Goal: Find contact information: Obtain details needed to contact an individual or organization

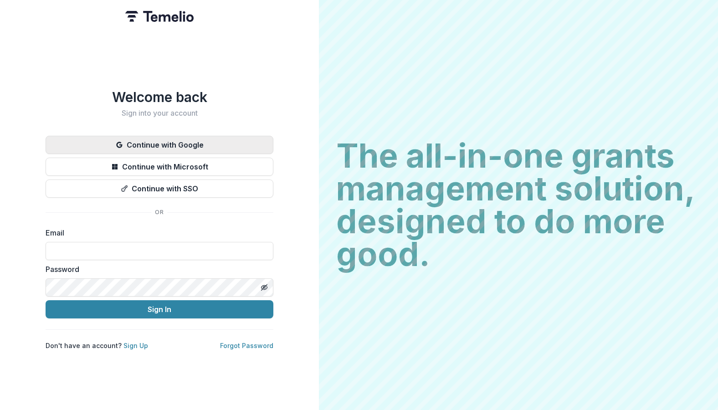
click at [158, 138] on button "Continue with Google" at bounding box center [160, 145] width 228 height 18
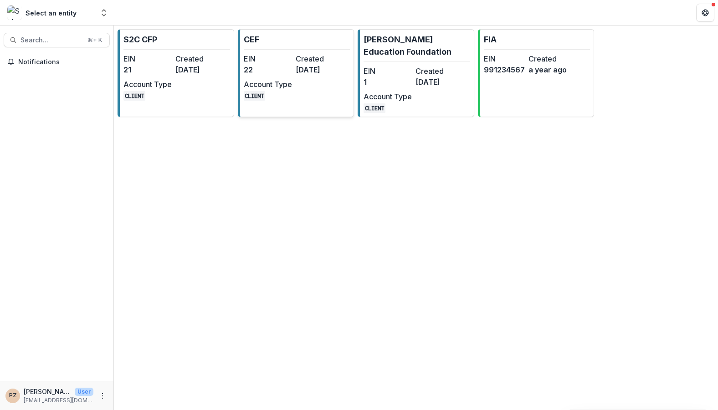
click at [276, 86] on dt "Account Type" at bounding box center [268, 84] width 48 height 11
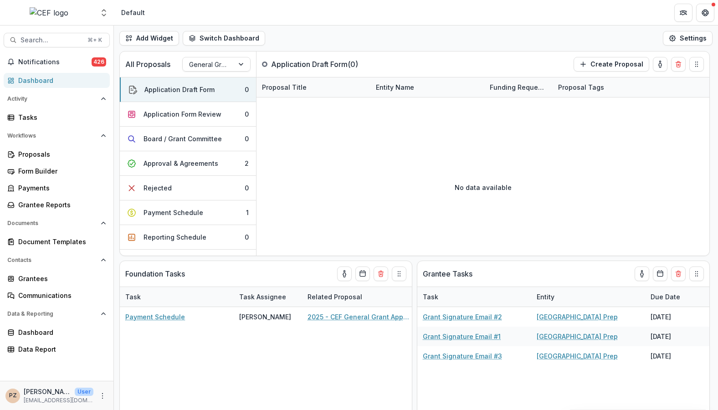
click at [36, 32] on div "Search... ⌘ + K Notifications 426 Dashboard Activity Tasks Workflows Proposals …" at bounding box center [57, 218] width 114 height 384
click at [38, 37] on span "Search..." at bounding box center [50, 40] width 61 height 8
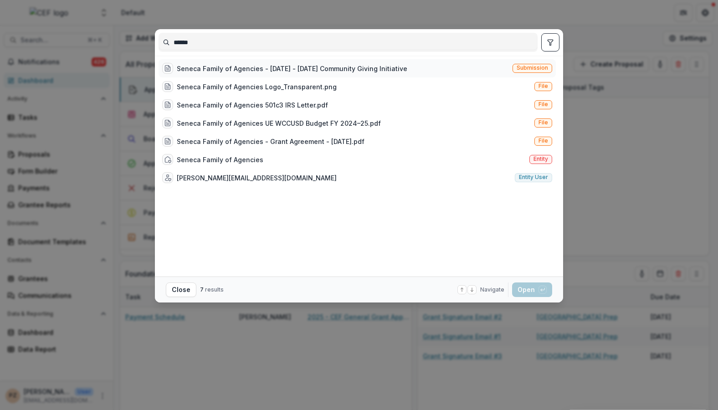
type input "******"
click at [219, 67] on div "Seneca Family of Agencies - [DATE] - [DATE] Community Giving Initiative" at bounding box center [292, 69] width 230 height 10
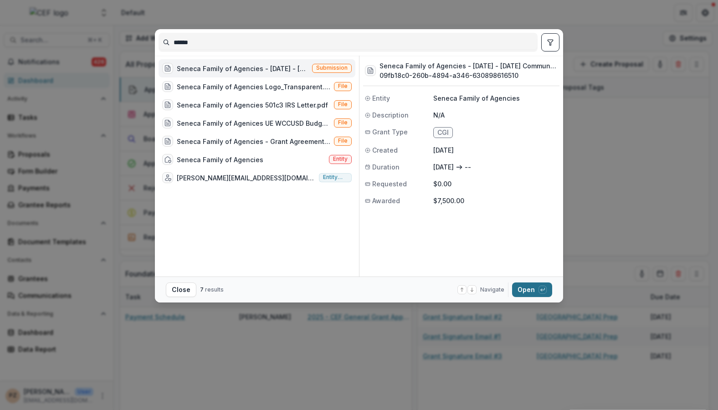
click at [526, 287] on button "Open with enter key" at bounding box center [532, 289] width 40 height 15
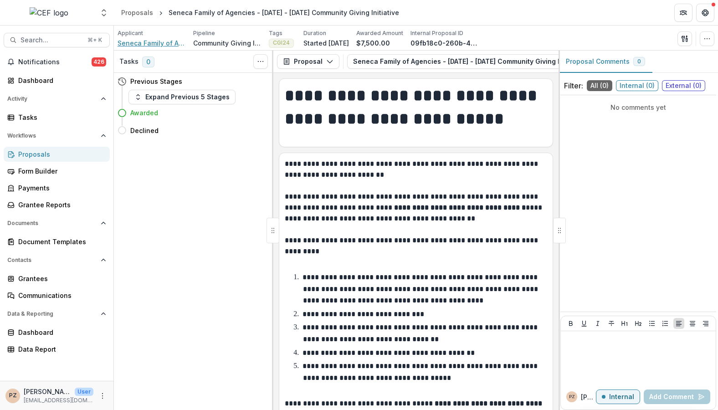
click at [156, 41] on span "Seneca Family of Agencies" at bounding box center [152, 43] width 68 height 10
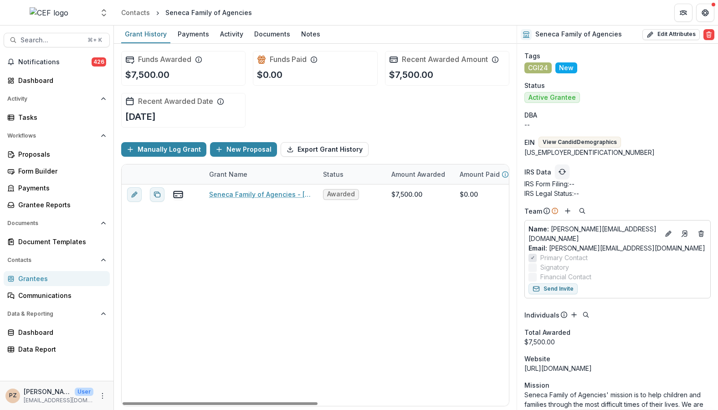
scroll to position [20, 0]
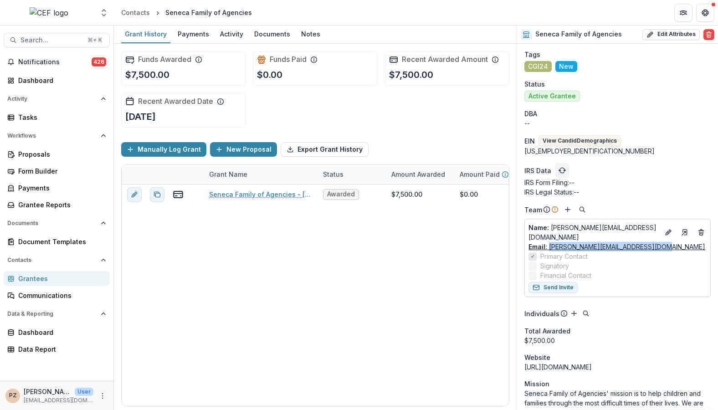
drag, startPoint x: 660, startPoint y: 242, endPoint x: 548, endPoint y: 246, distance: 111.6
click at [548, 246] on div "Email: [PERSON_NAME][EMAIL_ADDRESS][DOMAIN_NAME]" at bounding box center [617, 247] width 178 height 10
copy link "[PERSON_NAME][EMAIL_ADDRESS][DOMAIN_NAME]"
click at [52, 37] on span "Search..." at bounding box center [50, 40] width 61 height 8
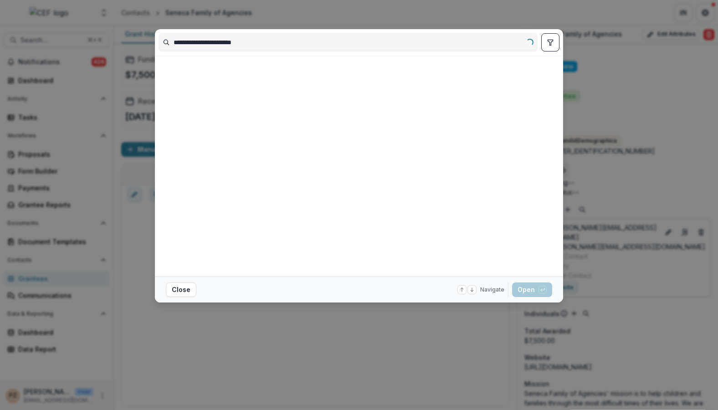
type input "**********"
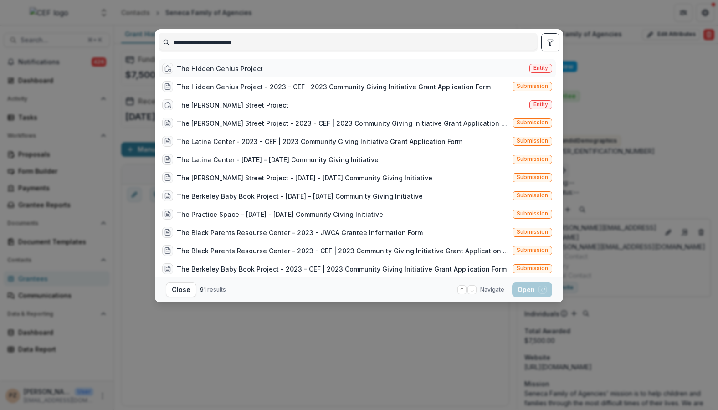
click at [230, 68] on div "The Hidden Genius Project" at bounding box center [220, 69] width 86 height 10
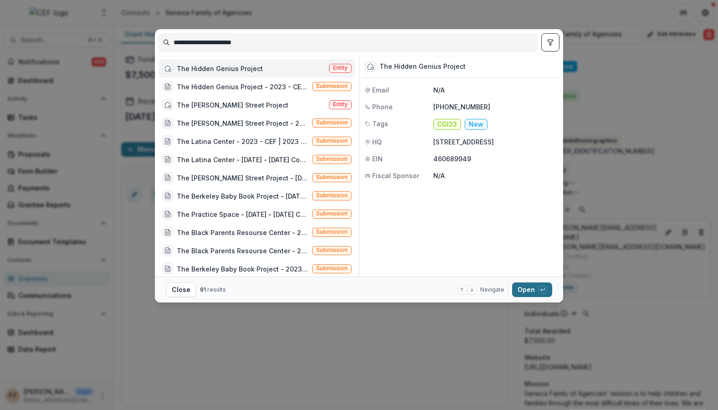
click at [521, 288] on button "Open with enter key" at bounding box center [532, 289] width 40 height 15
